Goal: Task Accomplishment & Management: Use online tool/utility

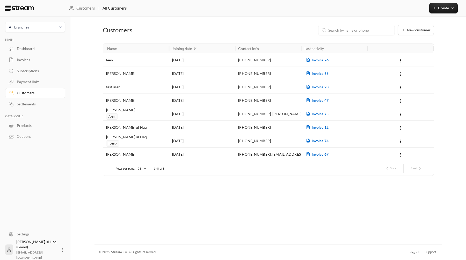
click at [409, 30] on span "New customer" at bounding box center [419, 30] width 24 height 4
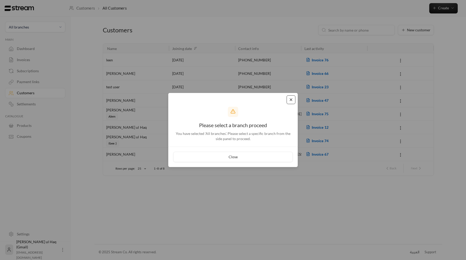
click at [291, 101] on button "Close" at bounding box center [291, 99] width 9 height 9
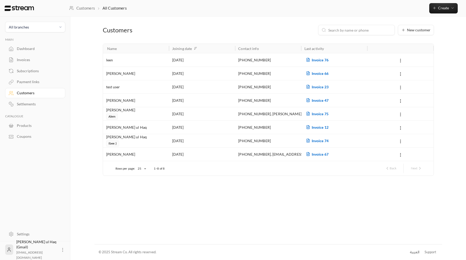
click at [48, 131] on link "Products" at bounding box center [35, 125] width 60 height 10
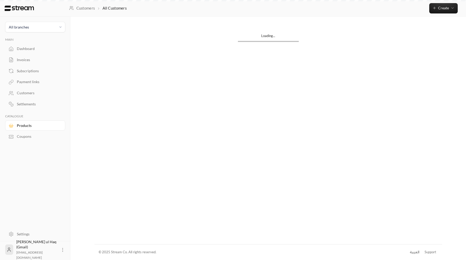
click at [47, 139] on div "Coupons" at bounding box center [38, 136] width 42 height 5
click at [407, 32] on button "New coupon" at bounding box center [417, 30] width 33 height 10
